Goal: Navigation & Orientation: Find specific page/section

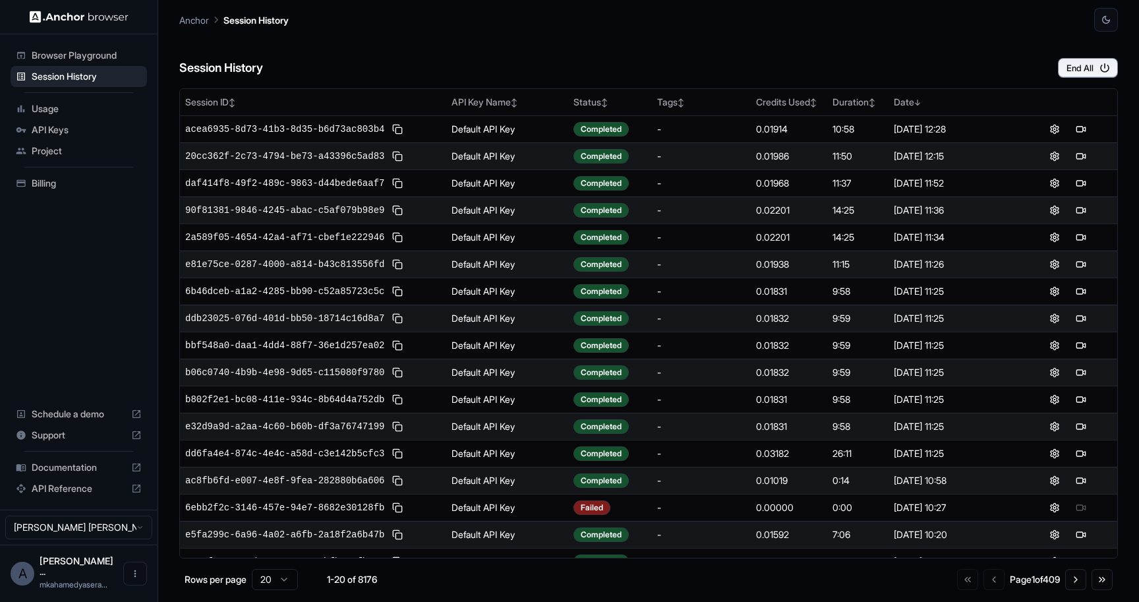
click at [526, 45] on div "Session History End All" at bounding box center [648, 55] width 939 height 46
